Goal: Task Accomplishment & Management: Manage account settings

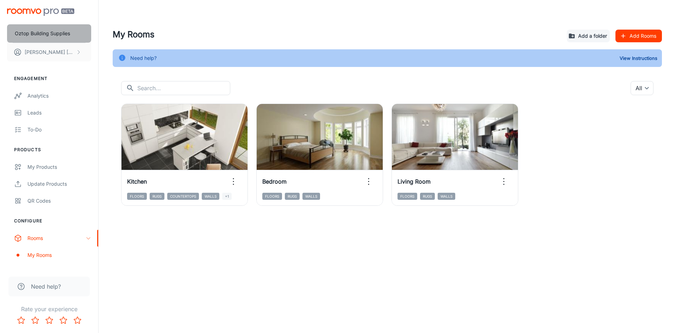
click at [52, 34] on p "Oztop Building Supplies" at bounding box center [42, 34] width 55 height 8
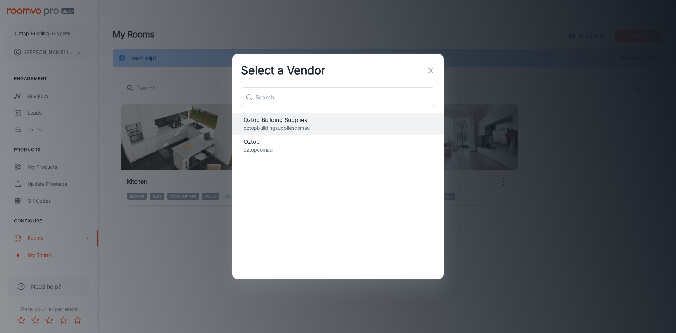
click at [431, 68] on icon "button" at bounding box center [431, 70] width 8 height 8
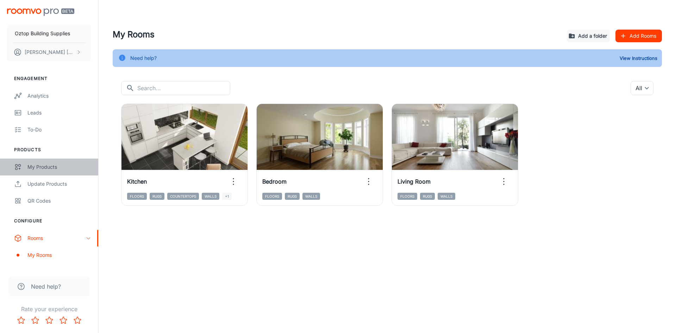
click at [41, 172] on link "My Products" at bounding box center [49, 166] width 98 height 17
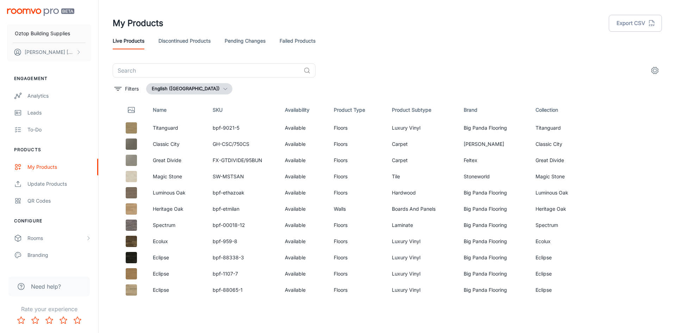
click at [173, 40] on link "Discontinued Products" at bounding box center [184, 40] width 52 height 17
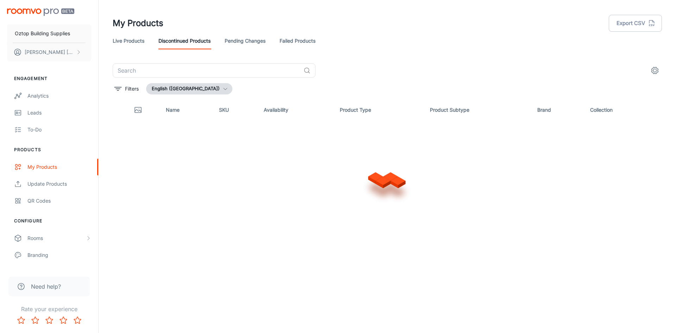
click at [242, 40] on link "Pending Changes" at bounding box center [245, 40] width 41 height 17
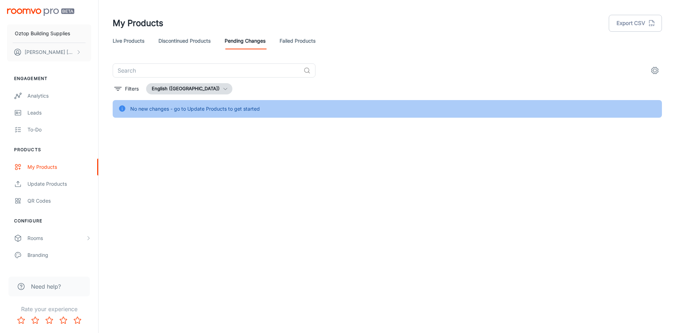
click at [289, 38] on link "Failed Products" at bounding box center [297, 40] width 36 height 17
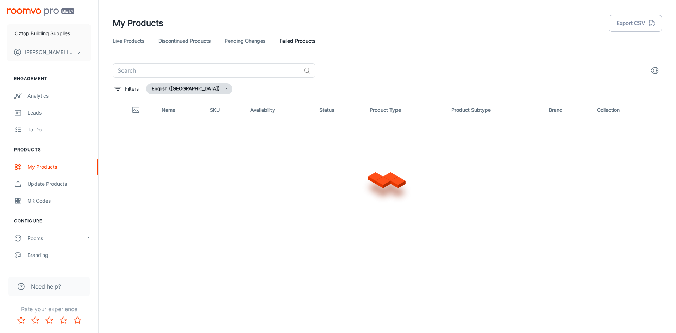
click at [132, 39] on link "Live Products" at bounding box center [129, 40] width 32 height 17
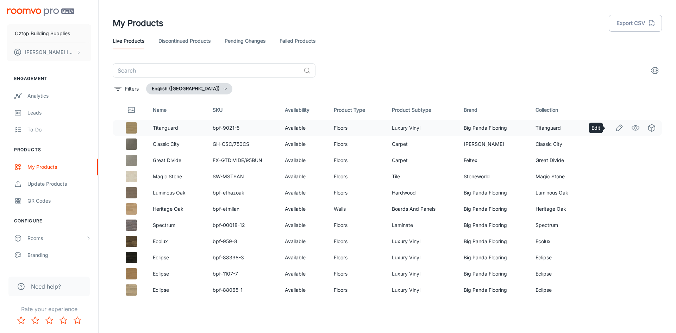
click at [616, 128] on icon "Edit" at bounding box center [619, 128] width 6 height 6
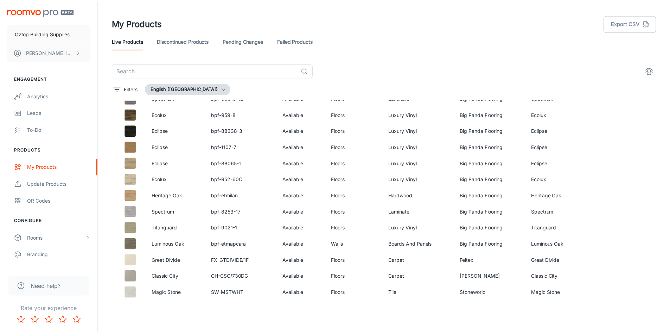
scroll to position [141, 0]
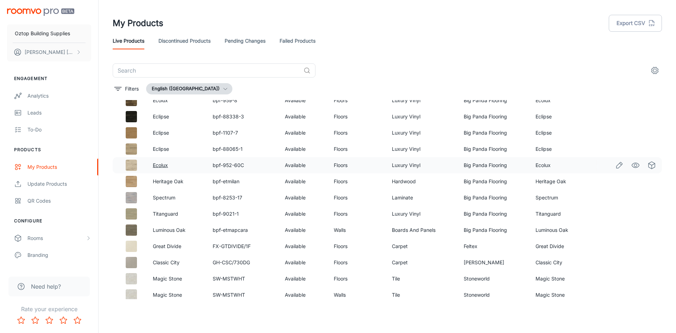
click at [168, 166] on link "Ecolux" at bounding box center [160, 165] width 15 height 6
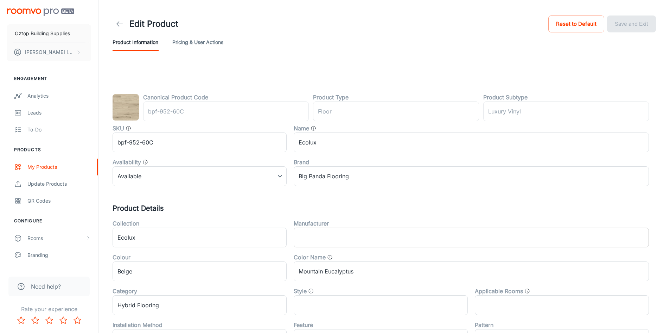
click at [364, 245] on input "text" at bounding box center [471, 237] width 355 height 20
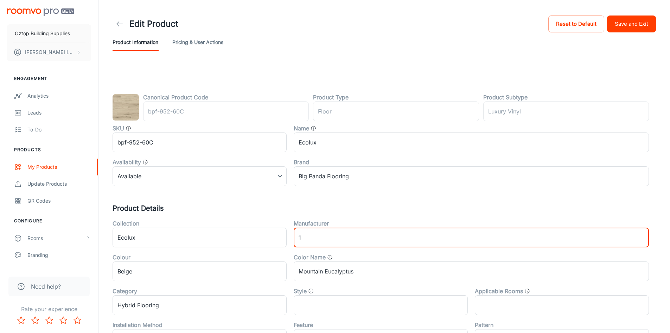
type input "1"
click at [122, 20] on icon at bounding box center [119, 24] width 8 height 8
